Goal: Transaction & Acquisition: Purchase product/service

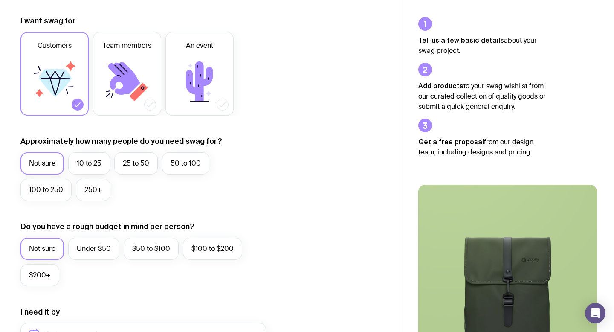
scroll to position [118, 0]
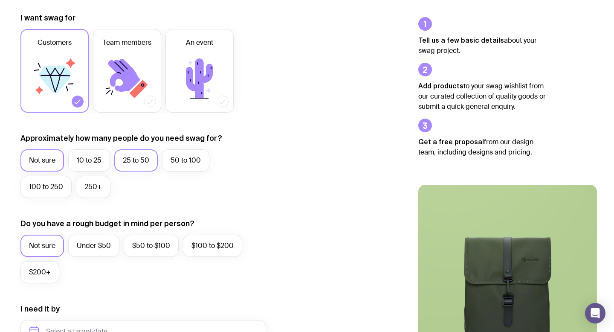
click at [143, 163] on label "25 to 50" at bounding box center [136, 160] width 44 height 22
click at [0, 0] on input "25 to 50" at bounding box center [0, 0] width 0 height 0
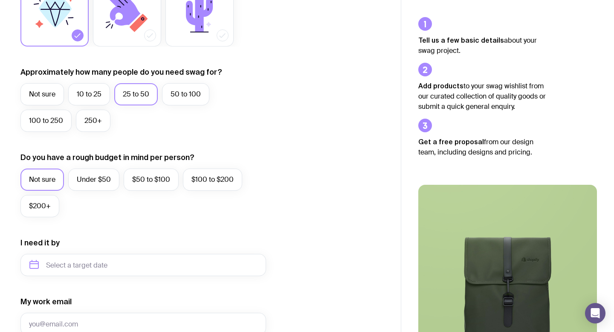
scroll to position [185, 0]
click at [104, 180] on label "Under $50" at bounding box center [93, 179] width 51 height 22
click at [0, 0] on input "Under $50" at bounding box center [0, 0] width 0 height 0
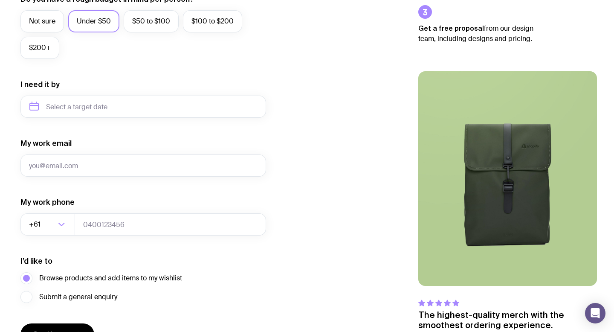
scroll to position [343, 0]
click at [93, 104] on input "text" at bounding box center [143, 106] width 246 height 22
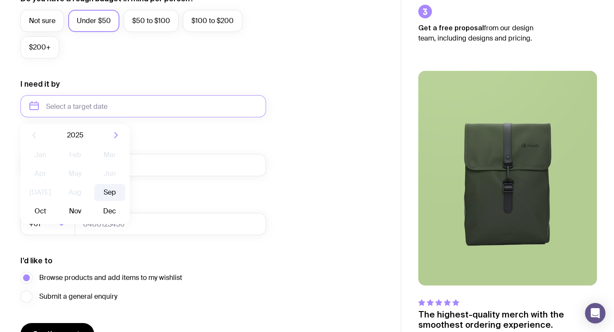
click at [56, 203] on button "Sep" at bounding box center [40, 211] width 31 height 17
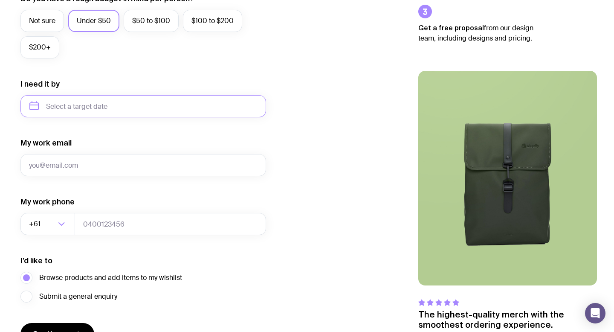
type input "[DATE]"
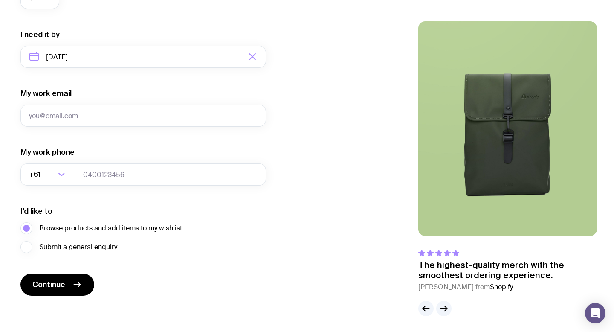
scroll to position [393, 0]
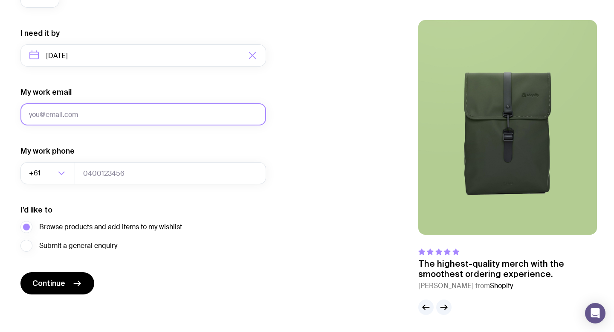
click at [78, 113] on input "My work email" at bounding box center [143, 114] width 246 height 22
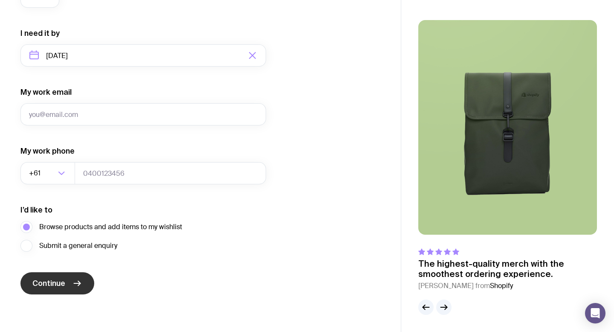
click at [53, 282] on span "Continue" at bounding box center [48, 283] width 33 height 10
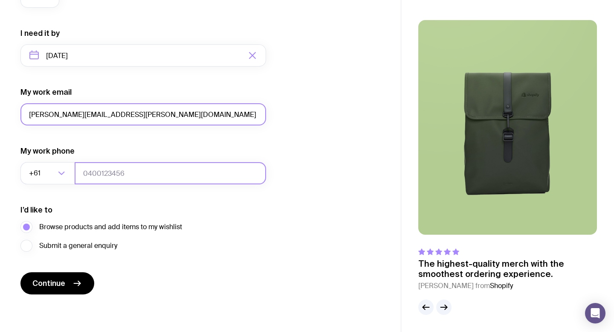
type input "[PERSON_NAME][EMAIL_ADDRESS][PERSON_NAME][DOMAIN_NAME]"
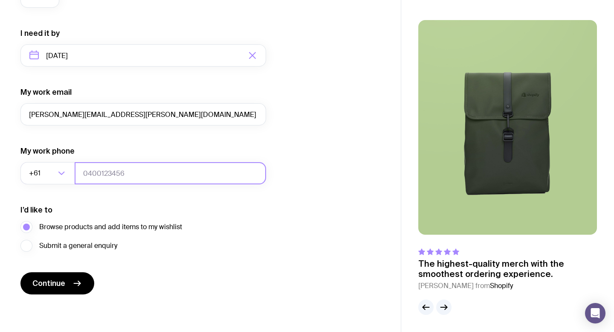
click at [102, 173] on input "tel" at bounding box center [171, 173] width 192 height 22
type input "0476303765"
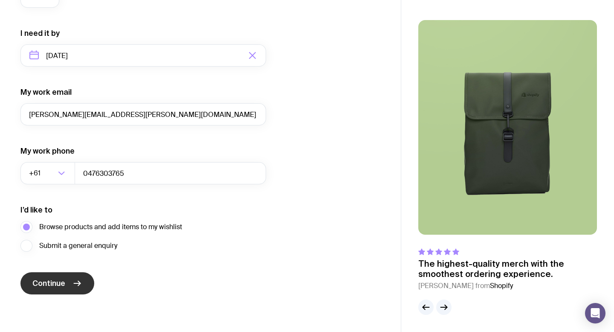
click at [63, 282] on span "Continue" at bounding box center [48, 283] width 33 height 10
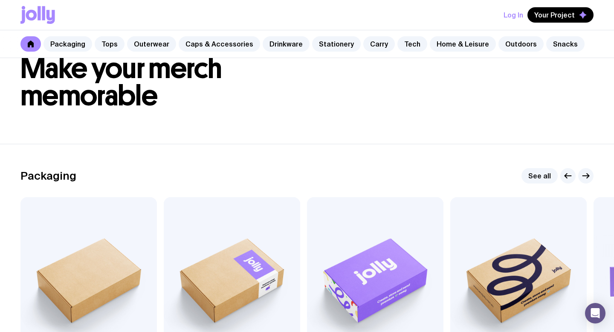
scroll to position [14, 0]
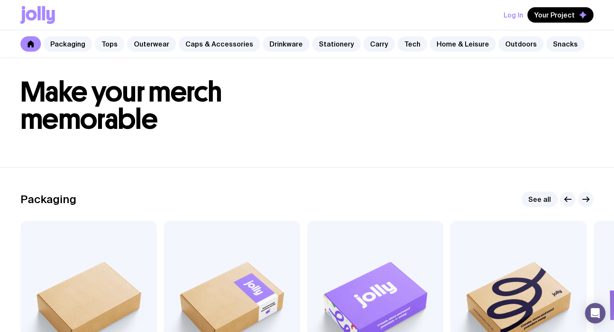
click at [110, 45] on link "Tops" at bounding box center [110, 43] width 30 height 15
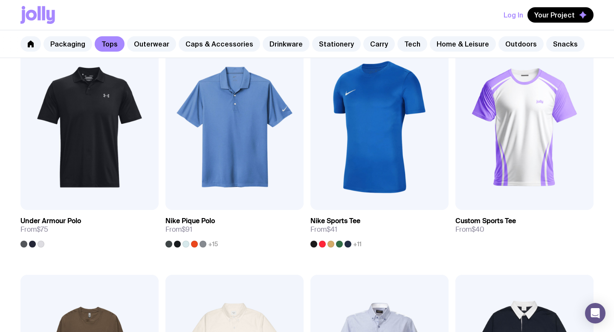
scroll to position [629, 0]
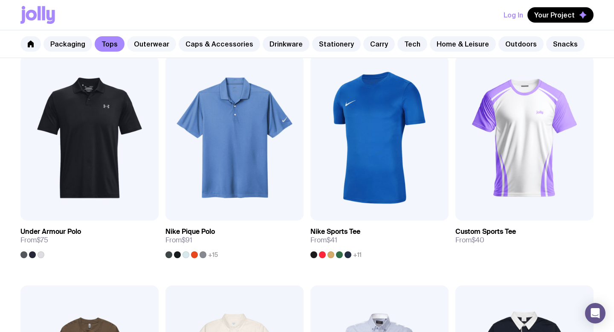
click at [146, 44] on link "Outerwear" at bounding box center [151, 43] width 49 height 15
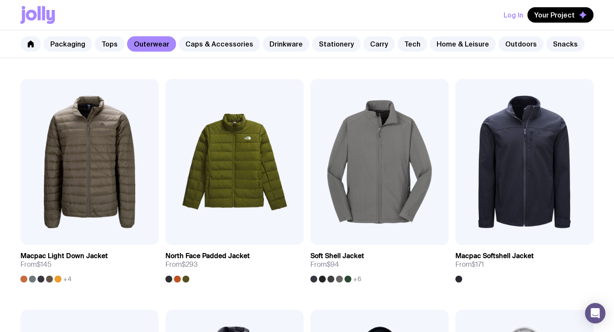
scroll to position [789, 0]
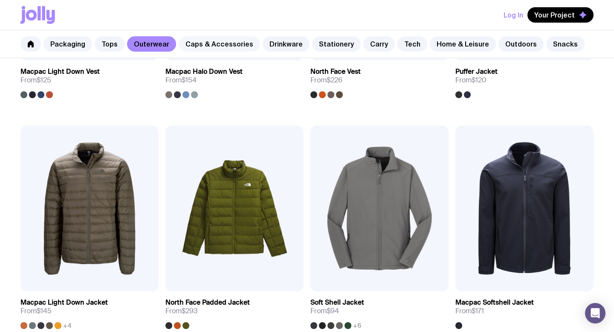
click at [221, 45] on link "Caps & Accessories" at bounding box center [219, 43] width 81 height 15
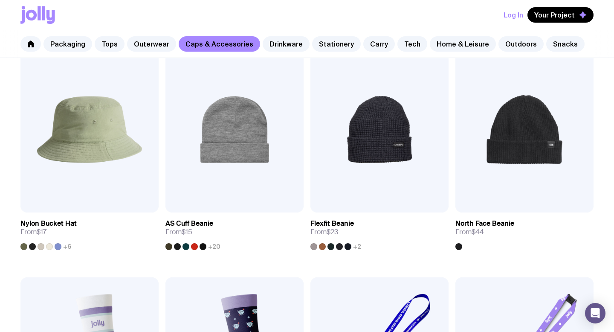
scroll to position [868, 0]
click at [432, 46] on link "Home & Leisure" at bounding box center [463, 43] width 66 height 15
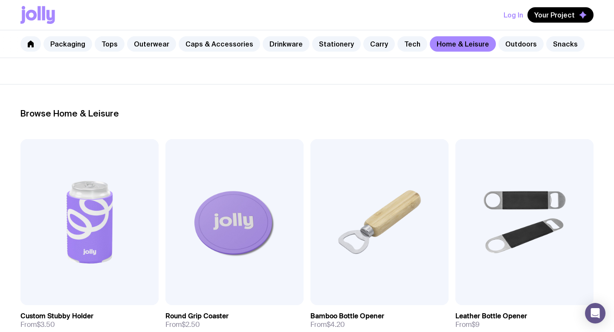
scroll to position [17, 0]
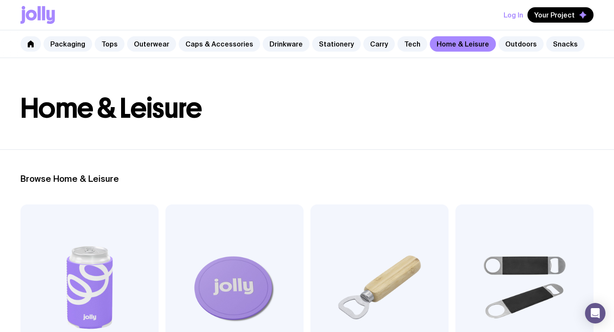
scroll to position [868, 0]
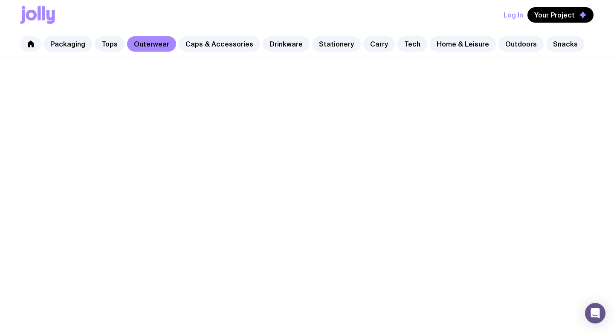
scroll to position [789, 0]
